Goal: Information Seeking & Learning: Learn about a topic

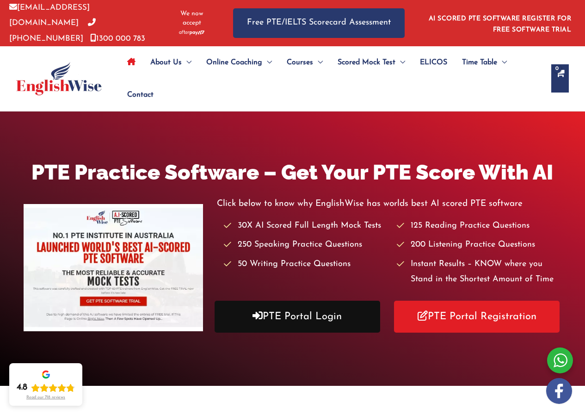
click at [322, 318] on link "PTE Portal Login" at bounding box center [298, 316] width 166 height 32
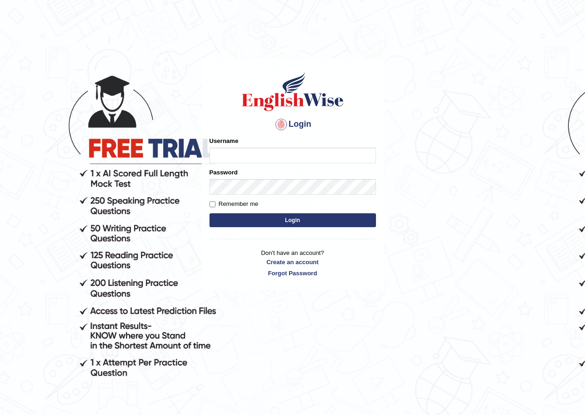
click at [258, 154] on input "Username" at bounding box center [292, 155] width 166 height 16
type input "sinan_parramatta"
click at [295, 223] on button "Login" at bounding box center [292, 220] width 166 height 14
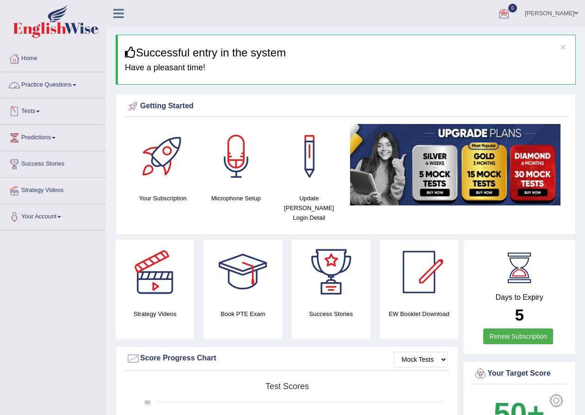
click at [43, 86] on link "Practice Questions" at bounding box center [52, 83] width 105 height 23
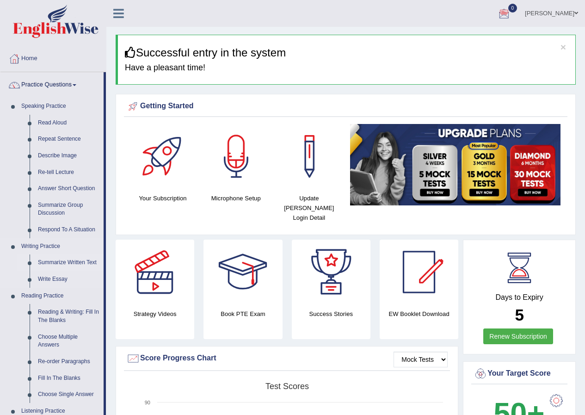
drag, startPoint x: 105, startPoint y: 198, endPoint x: 98, endPoint y: 243, distance: 45.4
click at [105, 242] on li "Practice Questions Speaking Practice Read Aloud Repeat Sentence Describe Image …" at bounding box center [52, 332] width 105 height 520
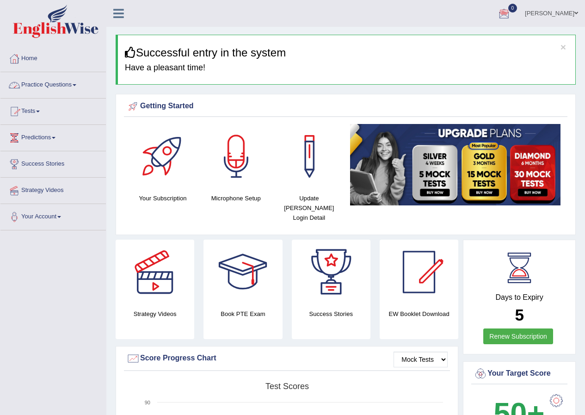
click at [53, 86] on link "Practice Questions" at bounding box center [52, 83] width 105 height 23
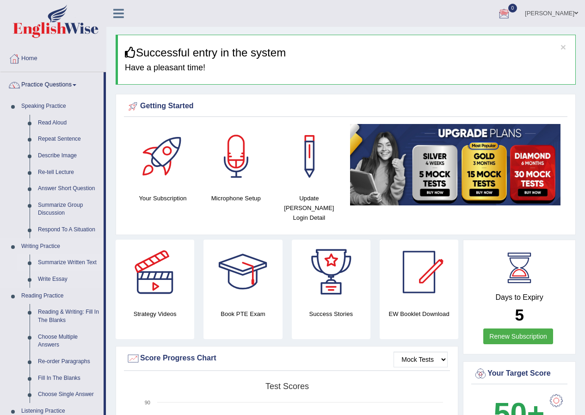
click at [69, 261] on link "Summarize Written Text" at bounding box center [69, 262] width 70 height 17
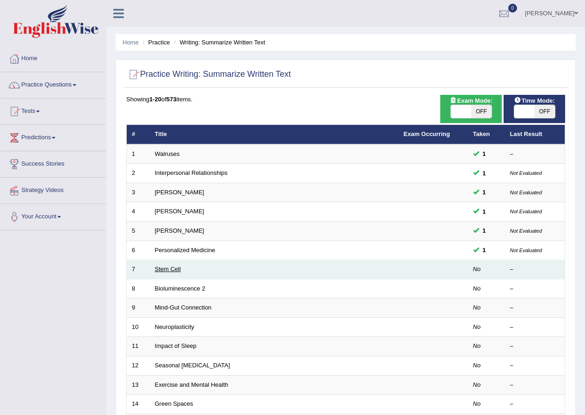
click at [171, 270] on link "Stem Cell" at bounding box center [168, 268] width 26 height 7
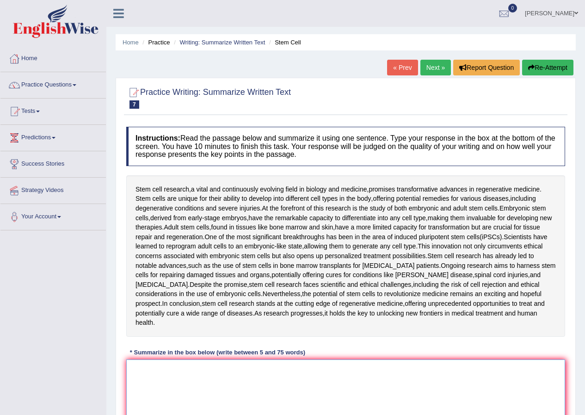
click at [222, 359] on textarea at bounding box center [345, 404] width 439 height 90
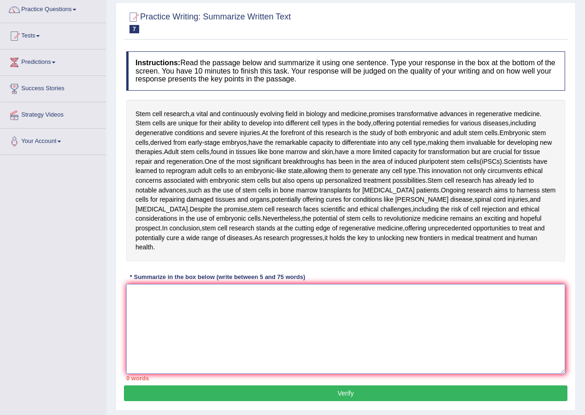
scroll to position [76, 0]
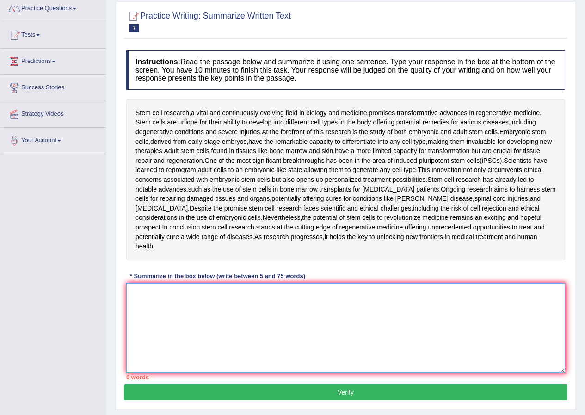
click at [279, 288] on textarea at bounding box center [345, 328] width 439 height 90
drag, startPoint x: 198, startPoint y: 113, endPoint x: 211, endPoint y: 116, distance: 12.8
click at [211, 116] on div "Stem cell research , a vital and continuously evolving field in biology and med…" at bounding box center [345, 179] width 439 height 161
click at [232, 285] on textarea "The passage outlines" at bounding box center [345, 328] width 439 height 90
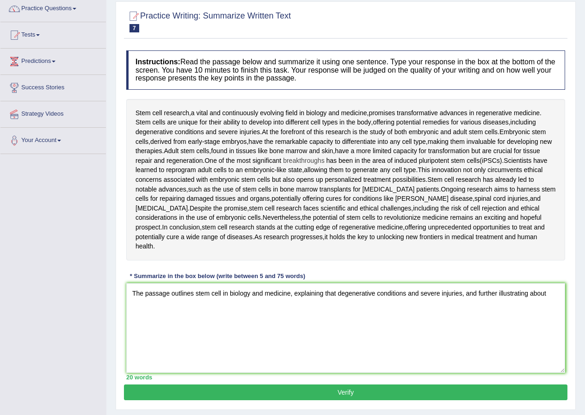
drag, startPoint x: 302, startPoint y: 161, endPoint x: 311, endPoint y: 161, distance: 8.3
click at [311, 161] on div "Stem cell research , a vital and continuously evolving field in biology and med…" at bounding box center [345, 179] width 439 height 161
click at [315, 159] on span "breakthroughs" at bounding box center [304, 161] width 42 height 10
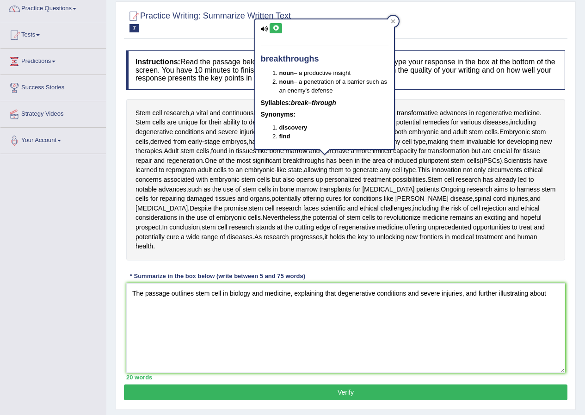
drag, startPoint x: 325, startPoint y: 58, endPoint x: 250, endPoint y: 58, distance: 74.9
click at [250, 58] on body "Toggle navigation Home Practice Questions Speaking Practice Read Aloud Repeat S…" at bounding box center [292, 131] width 585 height 415
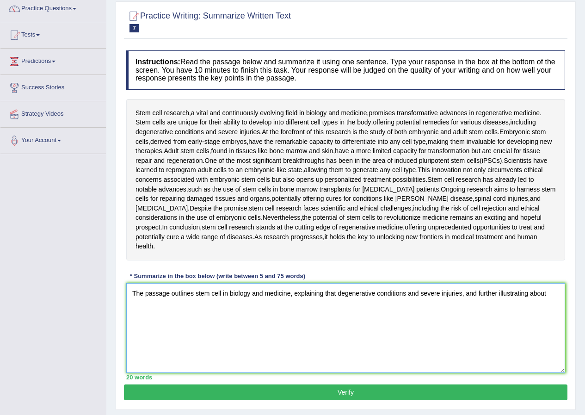
click at [550, 286] on textarea "The passage outlines stem cell in biology and medicine, explaining that degener…" at bounding box center [345, 328] width 439 height 90
drag, startPoint x: 173, startPoint y: 171, endPoint x: 189, endPoint y: 172, distance: 15.7
click at [189, 172] on div "Stem cell research , a vital and continuously evolving field in biology and med…" at bounding box center [345, 179] width 439 height 161
click at [400, 298] on textarea "The passage outlines stem cell in biology and medicine, explaining that degener…" at bounding box center [345, 328] width 439 height 90
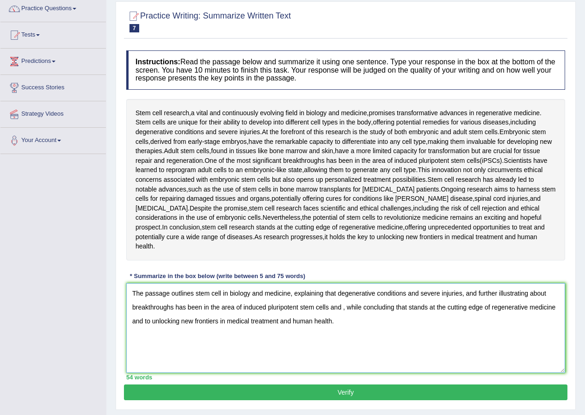
click at [290, 283] on textarea "The passage outlines stem cell in biology and medicine, explaining that degener…" at bounding box center [345, 328] width 439 height 90
drag, startPoint x: 209, startPoint y: 115, endPoint x: 219, endPoint y: 115, distance: 9.2
click at [219, 115] on div "Stem cell research , a vital and continuously evolving field in biology and med…" at bounding box center [345, 179] width 439 height 161
drag, startPoint x: 228, startPoint y: 285, endPoint x: 222, endPoint y: 287, distance: 6.3
click at [222, 287] on textarea "The passage outlines stem cell in biology and medicine and , explaining that de…" at bounding box center [345, 328] width 439 height 90
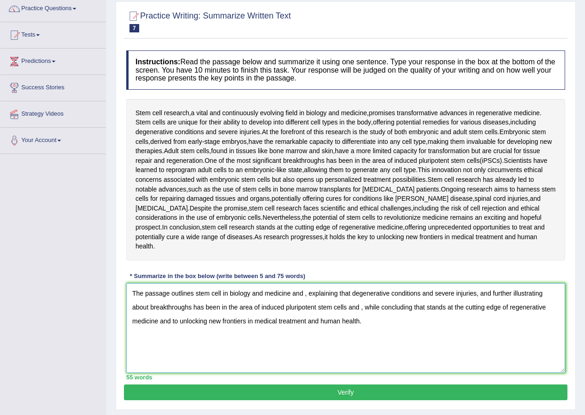
click at [220, 283] on textarea "The passage outlines stem cell in biology and medicine and , explaining that de…" at bounding box center [345, 328] width 439 height 90
click at [422, 317] on textarea "The passage outlines stem cell continuously evolving field in biology and medic…" at bounding box center [345, 328] width 439 height 90
click at [516, 284] on textarea "The passage outlines stem cell continuously evolving field in biology and medic…" at bounding box center [345, 328] width 439 height 90
click at [542, 286] on textarea "The passage outlines stem cell continuously evolving field in biology and medic…" at bounding box center [345, 328] width 439 height 90
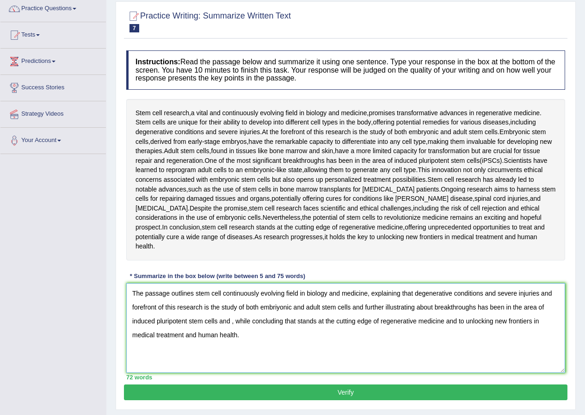
click at [244, 328] on textarea "The passage outlines stem cell continuously evolving field in biology and medic…" at bounding box center [345, 328] width 439 height 90
type textarea "The passage outlines stem cell continuously evolving field in biology and medic…"
click at [250, 384] on button "Verify" at bounding box center [345, 392] width 443 height 16
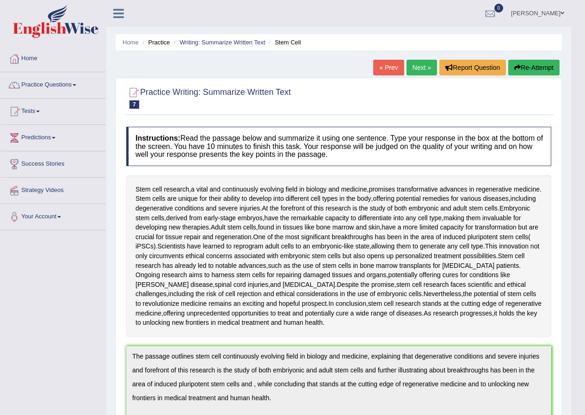
scroll to position [308, 0]
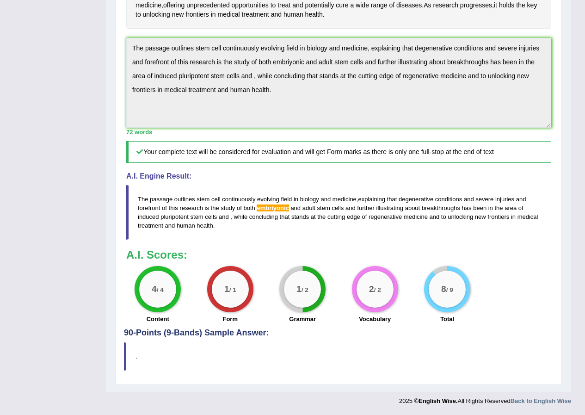
click at [365, 195] on blockquote "The passage outlines stem cell continuously evolving field in biology and medic…" at bounding box center [338, 212] width 425 height 55
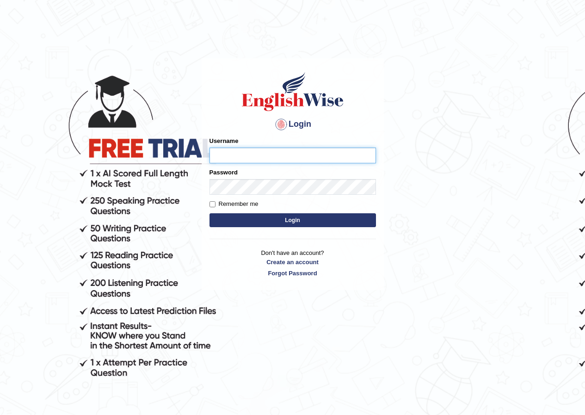
click at [262, 155] on input "Username" at bounding box center [292, 155] width 166 height 16
click at [263, 157] on input "Username" at bounding box center [292, 155] width 166 height 16
type input "sinan_parramatta"
click at [253, 215] on button "Login" at bounding box center [292, 220] width 166 height 14
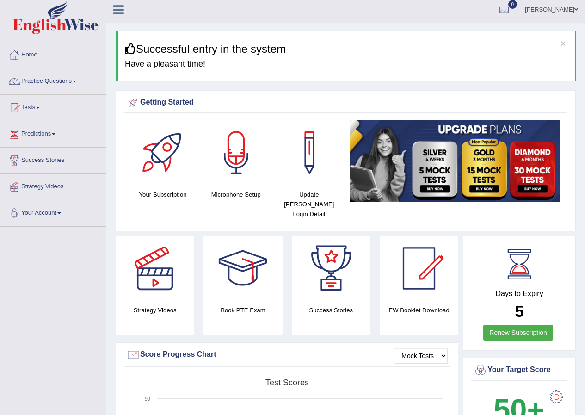
scroll to position [2, 0]
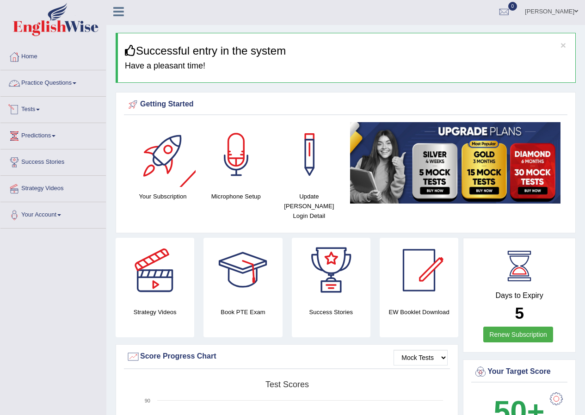
click at [54, 81] on link "Practice Questions" at bounding box center [52, 81] width 105 height 23
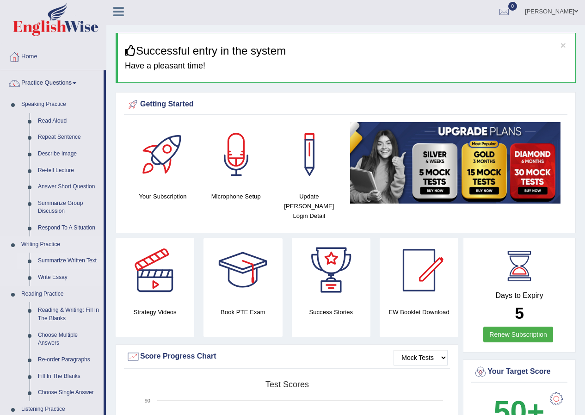
click at [63, 261] on link "Summarize Written Text" at bounding box center [69, 260] width 70 height 17
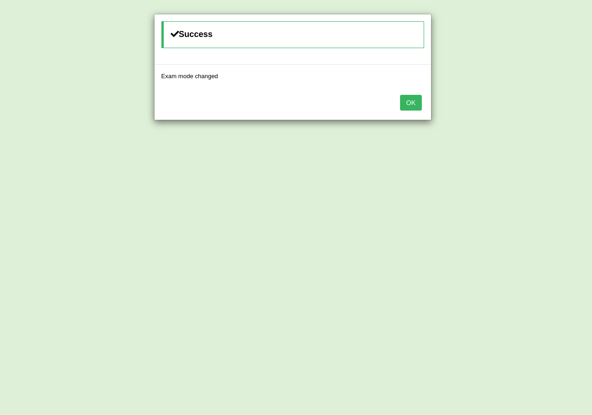
click at [417, 102] on button "OK" at bounding box center [410, 103] width 21 height 16
click at [408, 102] on button "OK" at bounding box center [410, 103] width 21 height 16
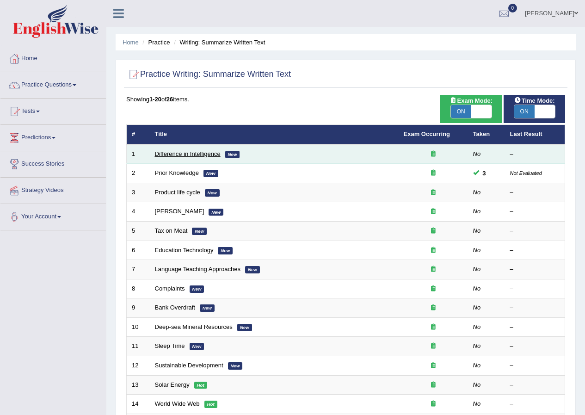
click at [194, 156] on link "Difference in Intelligence" at bounding box center [188, 153] width 66 height 7
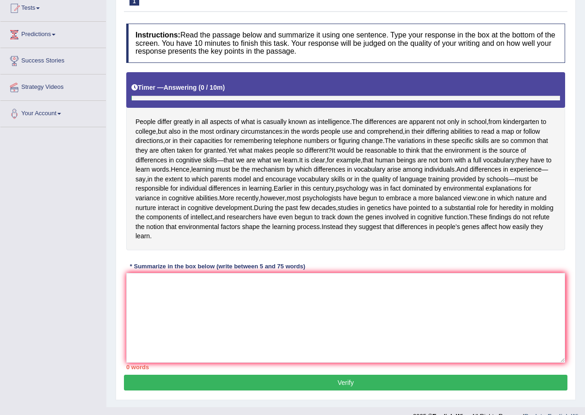
drag, startPoint x: 586, startPoint y: 196, endPoint x: 536, endPoint y: 285, distance: 101.4
click at [584, 276] on html "Toggle navigation Home Practice Questions Speaking Practice Read Aloud Repeat S…" at bounding box center [292, 104] width 585 height 415
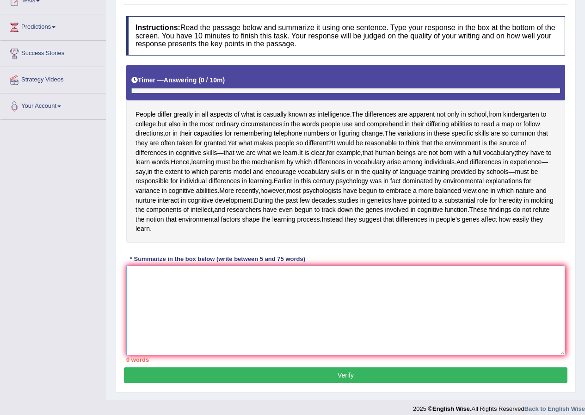
click at [257, 286] on textarea at bounding box center [345, 310] width 439 height 90
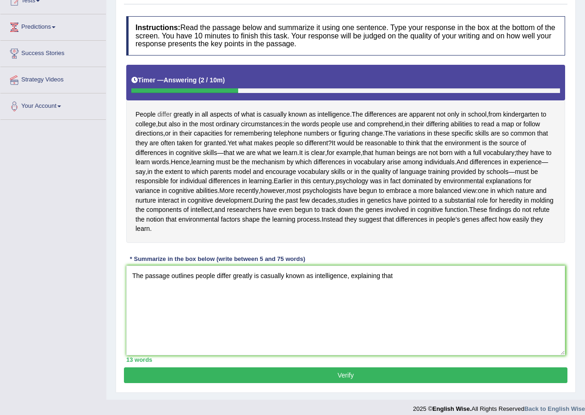
drag, startPoint x: 134, startPoint y: 112, endPoint x: 161, endPoint y: 114, distance: 27.4
click at [160, 114] on div "People differ greatly in all aspects of what is casually known as intelligence …" at bounding box center [345, 154] width 439 height 178
click at [395, 297] on textarea "The passage outlines people differ greatly is casually known as intelligence, e…" at bounding box center [345, 310] width 439 height 90
drag, startPoint x: 351, startPoint y: 295, endPoint x: 362, endPoint y: 302, distance: 13.1
click at [352, 295] on textarea "The passage outlines people differ greatly is casually known as intelligence, e…" at bounding box center [345, 310] width 439 height 90
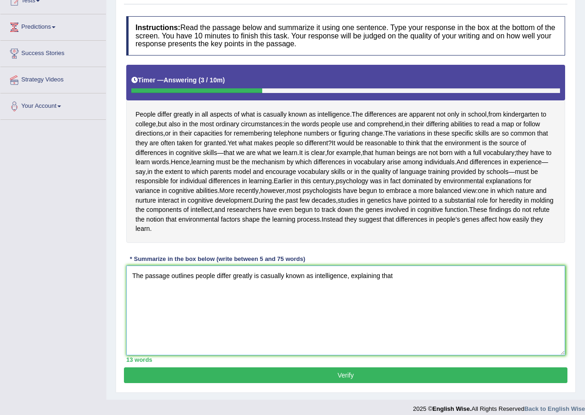
click at [396, 296] on textarea "The passage outlines people differ greatly is casually known as intelligence, e…" at bounding box center [345, 310] width 439 height 90
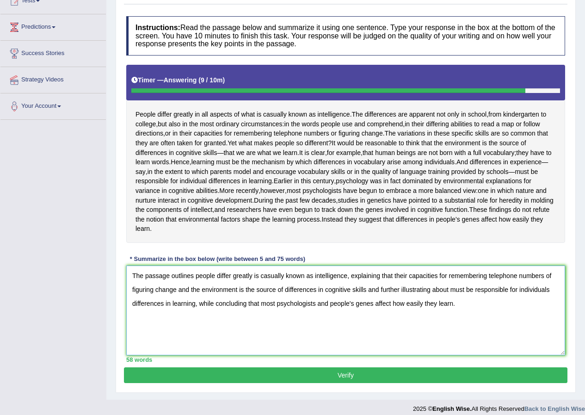
type textarea "The passage outlines people differ greatly is casually known as intelligence, e…"
click at [325, 383] on button "Verify" at bounding box center [345, 375] width 443 height 16
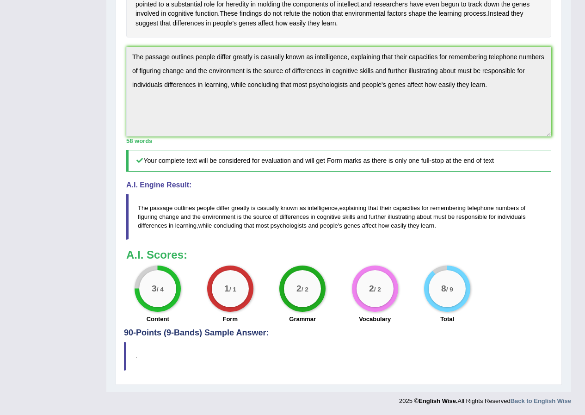
scroll to position [0, 0]
